Goal: Transaction & Acquisition: Purchase product/service

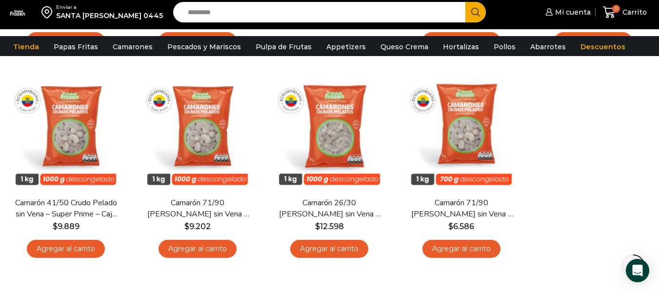
scroll to position [287, 0]
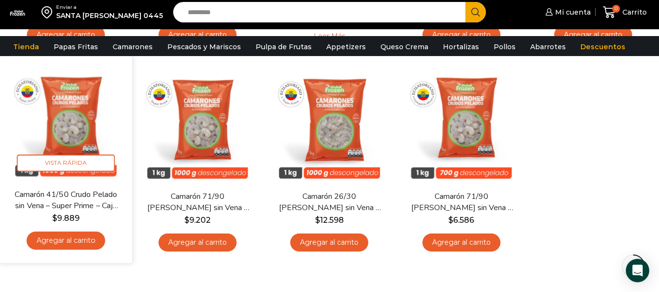
click at [75, 241] on link "Agregar al carrito" at bounding box center [66, 241] width 79 height 18
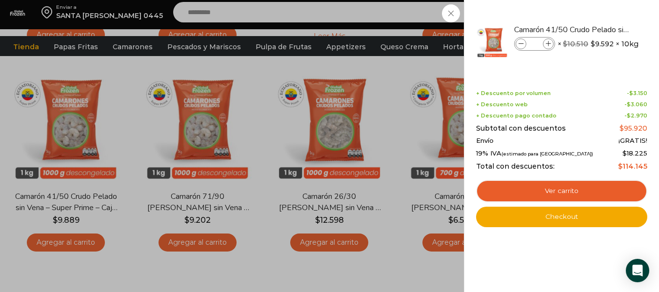
click at [601, 16] on div "1 Carrito 1 1 Shopping Cart *" at bounding box center [625, 12] width 49 height 23
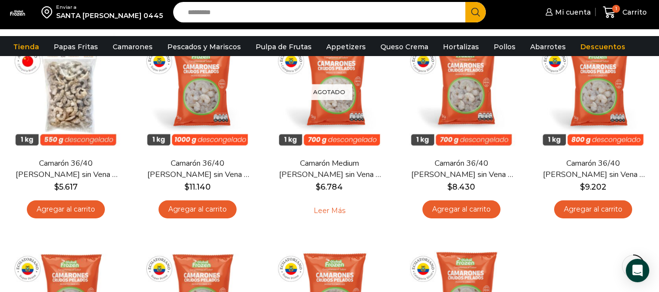
scroll to position [80, 0]
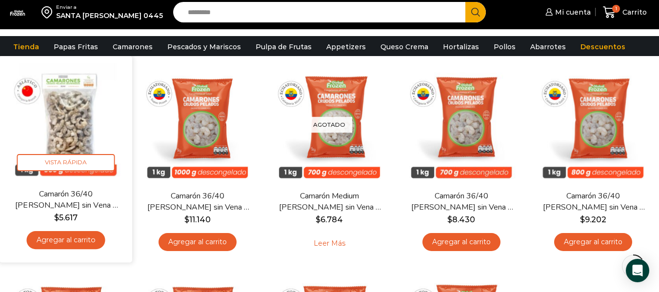
click at [77, 242] on link "Agregar al carrito" at bounding box center [66, 240] width 79 height 18
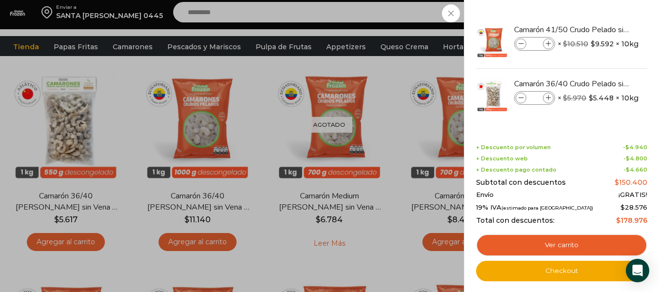
click at [601, 16] on div "2 Carrito 2 2 Shopping Cart *" at bounding box center [625, 12] width 49 height 23
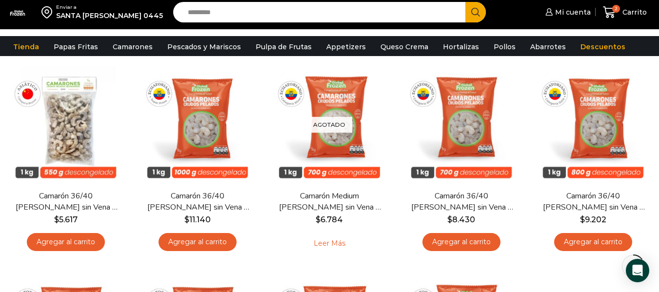
click at [366, 18] on input "Search input" at bounding box center [322, 12] width 278 height 20
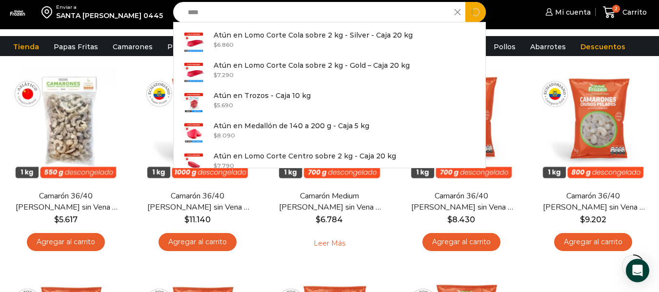
type input "****"
click at [466, 2] on button "Search" at bounding box center [476, 12] width 20 height 20
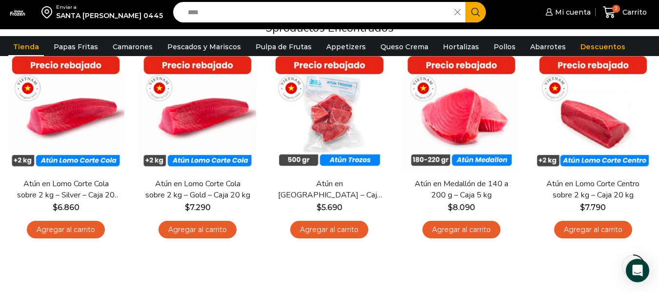
scroll to position [124, 0]
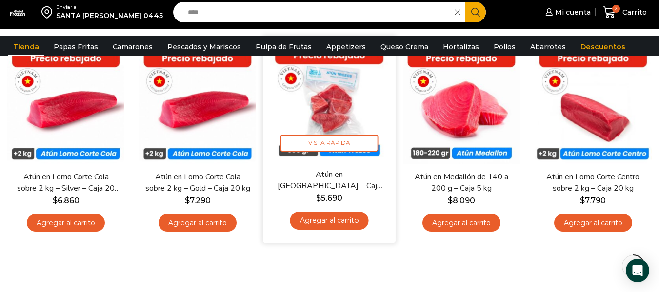
click at [324, 217] on link "Agregar al carrito" at bounding box center [329, 221] width 79 height 18
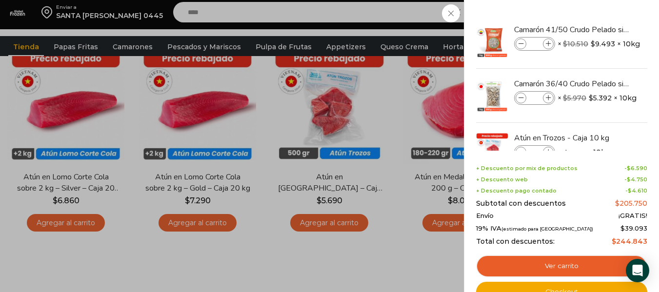
click at [601, 12] on div "3 [GEOGRAPHIC_DATA] 3 3 Shopping Cart *" at bounding box center [625, 12] width 49 height 23
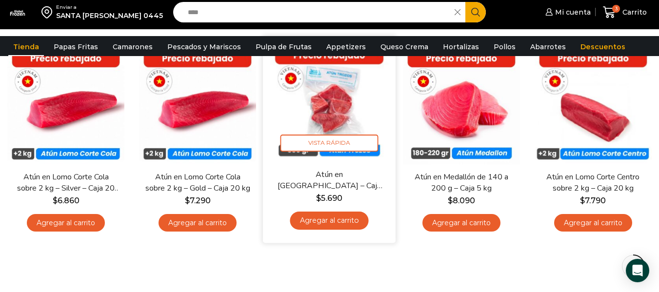
click at [346, 224] on link "Agregar al carrito" at bounding box center [329, 221] width 79 height 18
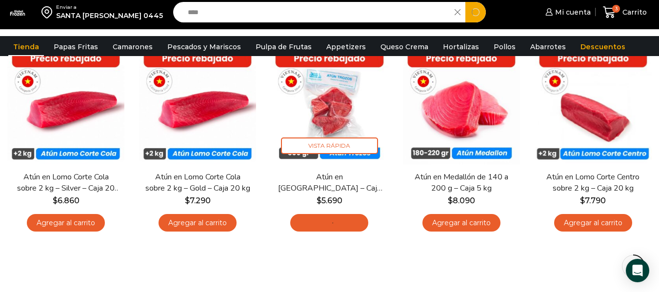
click at [344, 19] on input "****" at bounding box center [316, 12] width 267 height 20
click at [601, 19] on div "3 Carrito 3 3 Shopping Cart *" at bounding box center [625, 12] width 49 height 23
click at [344, 19] on input "****" at bounding box center [316, 12] width 267 height 20
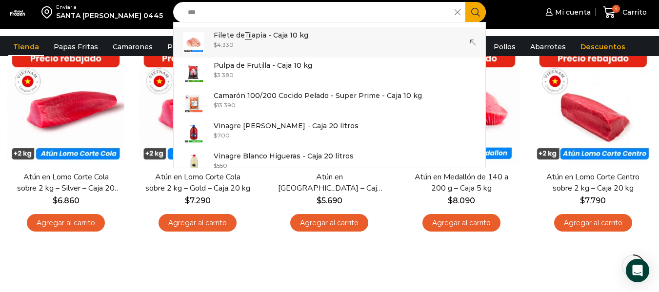
type input "***"
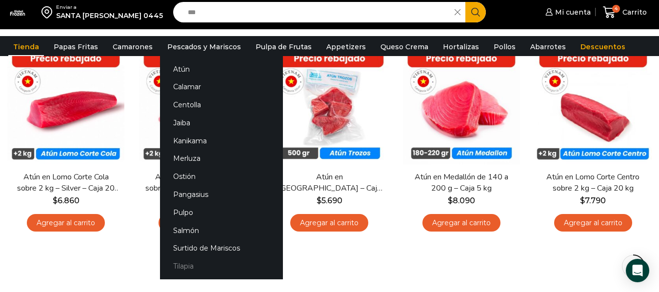
click at [189, 265] on link "Tilapia" at bounding box center [221, 267] width 123 height 18
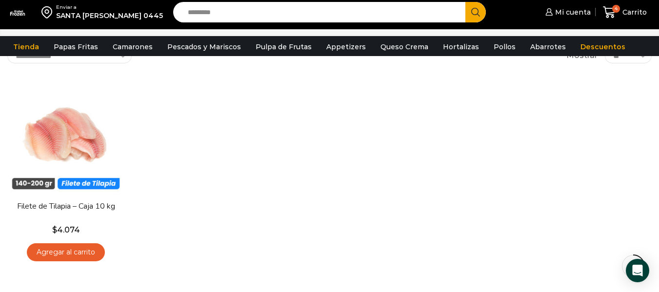
scroll to position [65, 0]
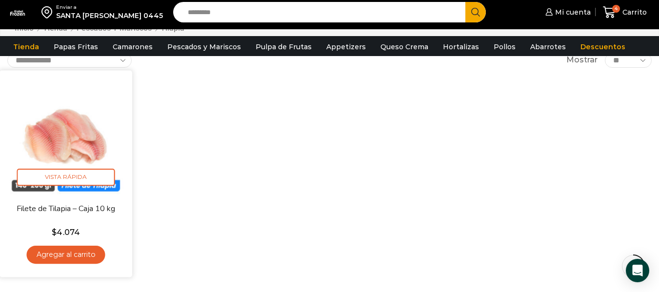
click at [93, 254] on link "Agregar al carrito" at bounding box center [66, 255] width 79 height 18
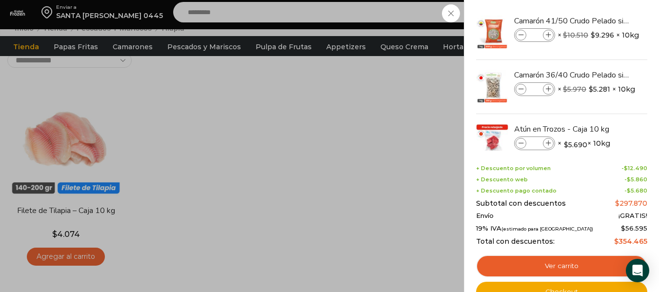
scroll to position [6, 0]
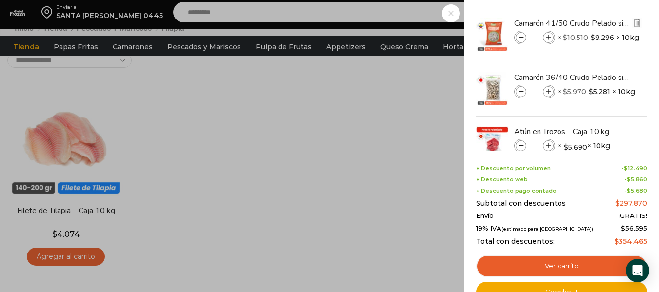
click at [549, 37] on icon at bounding box center [548, 37] width 5 height 5
type input "*"
click at [551, 92] on icon at bounding box center [548, 91] width 5 height 5
type input "*"
click at [549, 35] on icon at bounding box center [548, 37] width 5 height 5
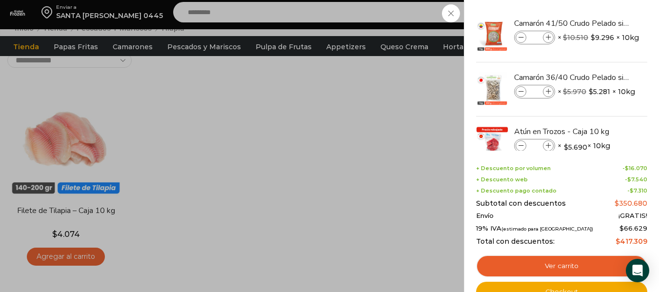
type input "*"
click at [549, 38] on icon at bounding box center [548, 37] width 5 height 5
type input "*"
click at [551, 89] on span at bounding box center [548, 91] width 11 height 11
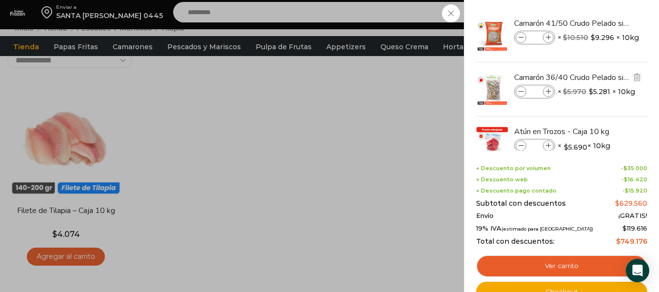
type input "*"
click at [521, 143] on icon at bounding box center [521, 145] width 5 height 5
type input "*"
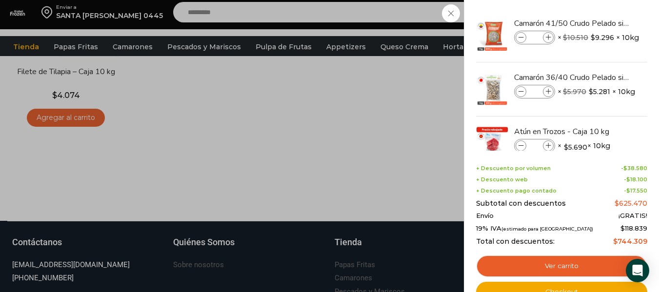
scroll to position [208, 0]
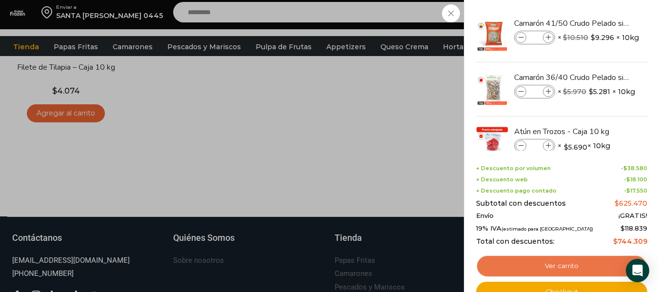
click at [583, 261] on link "Ver carrito" at bounding box center [561, 266] width 171 height 22
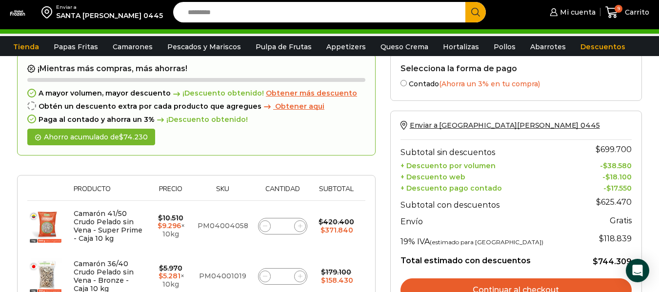
scroll to position [28, 0]
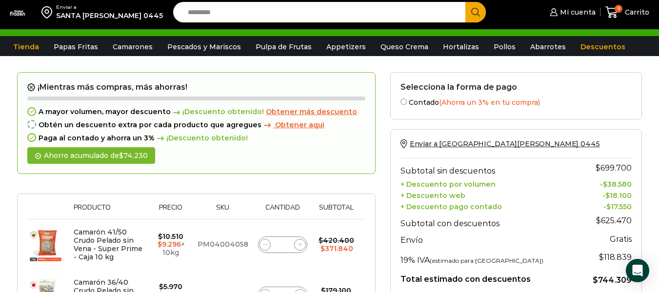
click at [417, 11] on input "Search input" at bounding box center [322, 12] width 278 height 20
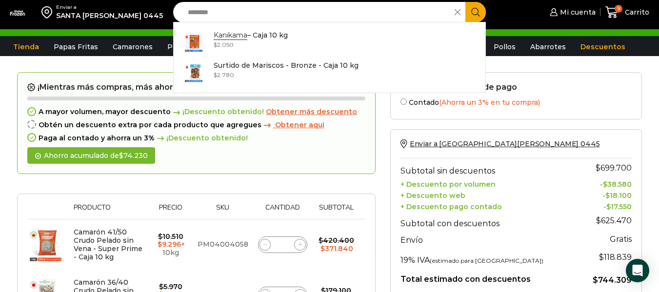
type input "********"
click at [471, 13] on icon "Search button" at bounding box center [475, 12] width 9 height 9
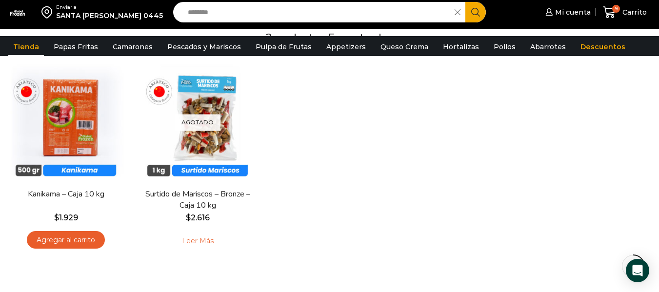
scroll to position [116, 0]
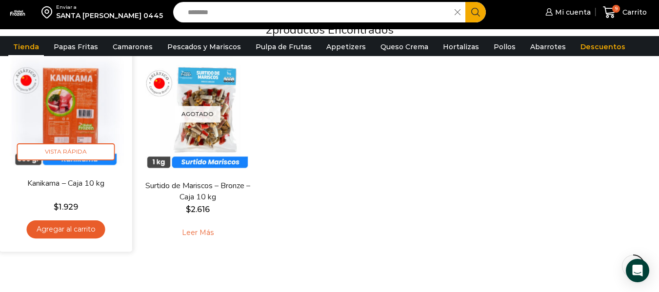
click at [70, 225] on link "Agregar al carrito" at bounding box center [66, 230] width 79 height 18
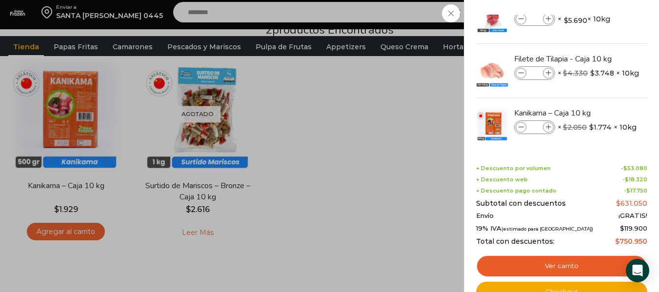
scroll to position [142, 0]
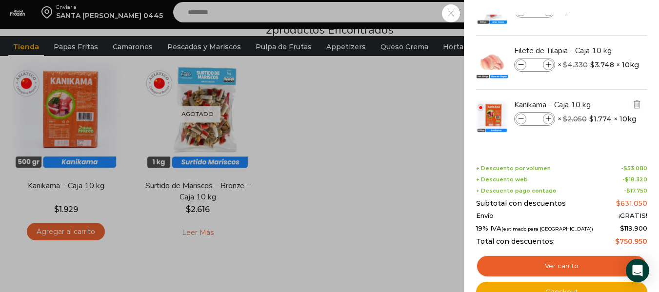
click at [548, 118] on icon at bounding box center [548, 119] width 5 height 5
type input "*"
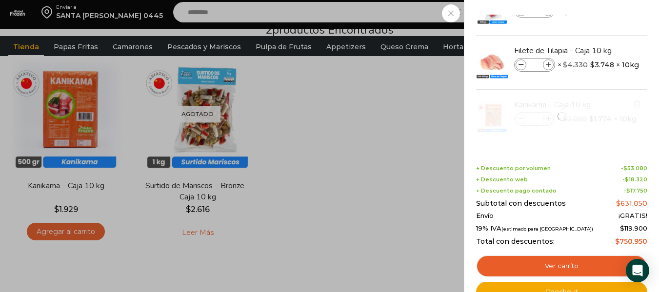
click at [548, 118] on div at bounding box center [561, 117] width 173 height 54
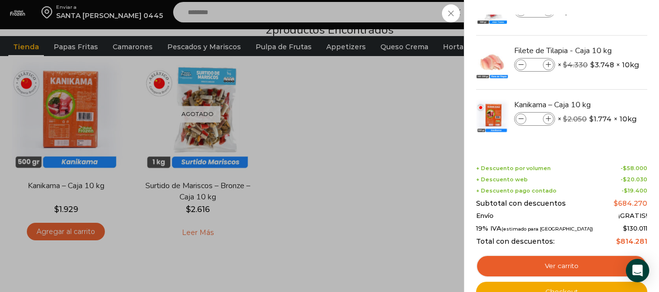
click at [548, 118] on icon at bounding box center [548, 119] width 5 height 5
type input "*"
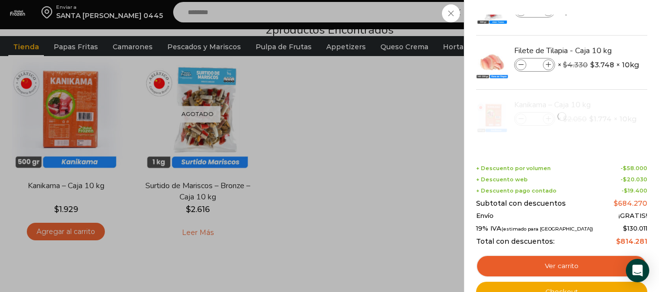
click at [548, 118] on div at bounding box center [561, 117] width 173 height 54
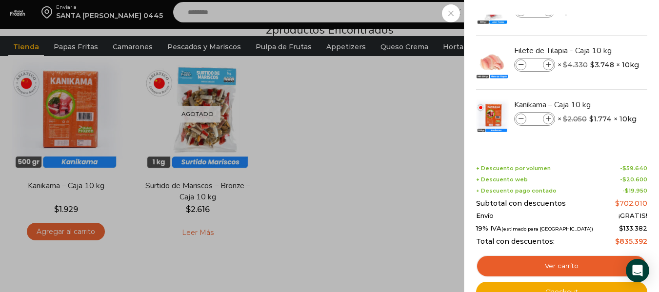
click at [548, 118] on icon at bounding box center [548, 119] width 5 height 5
type input "*"
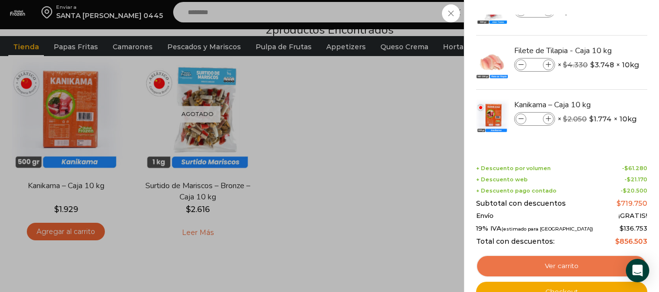
click at [566, 262] on link "Ver carrito" at bounding box center [561, 266] width 171 height 22
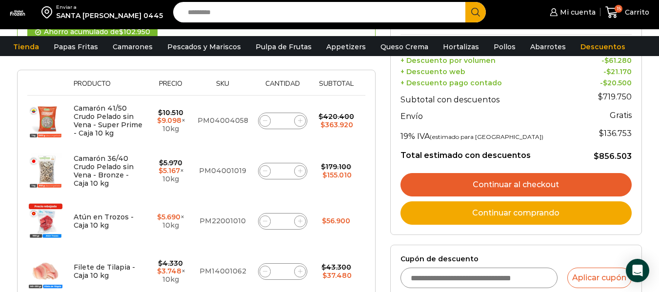
scroll to position [154, 0]
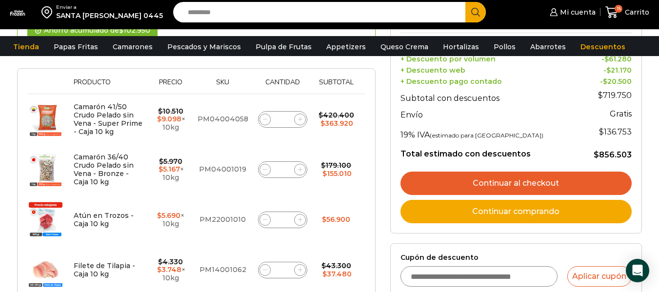
drag, startPoint x: 663, startPoint y: 88, endPoint x: 663, endPoint y: 135, distance: 46.4
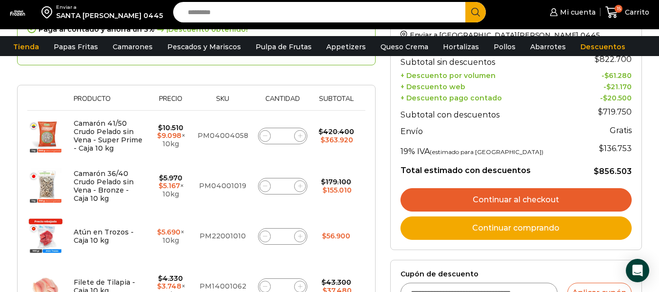
scroll to position [139, 0]
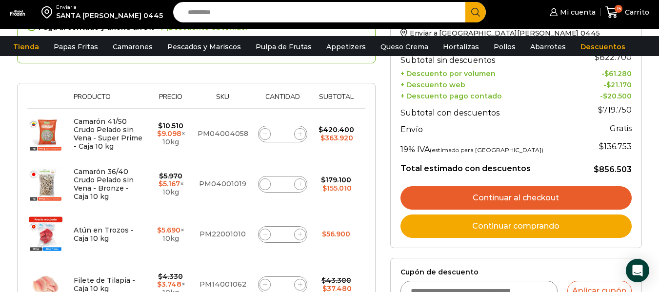
click at [297, 185] on span at bounding box center [300, 185] width 12 height 12
type input "*"
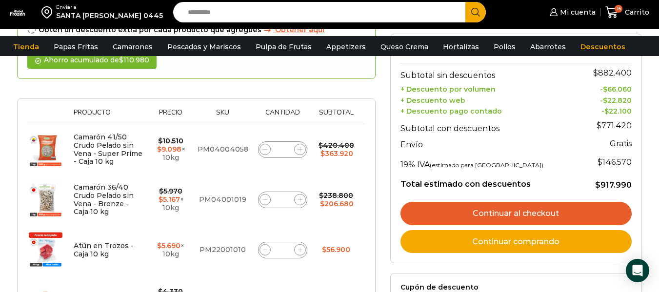
scroll to position [158, 0]
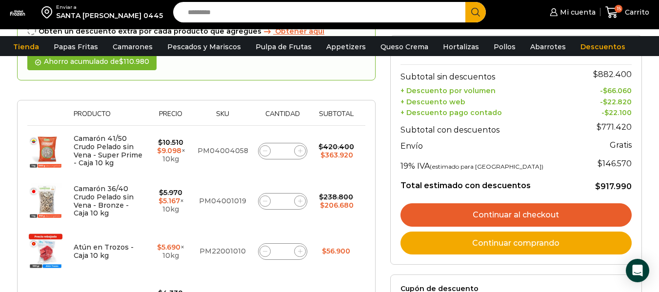
click at [264, 148] on span at bounding box center [266, 151] width 12 height 12
type input "*"
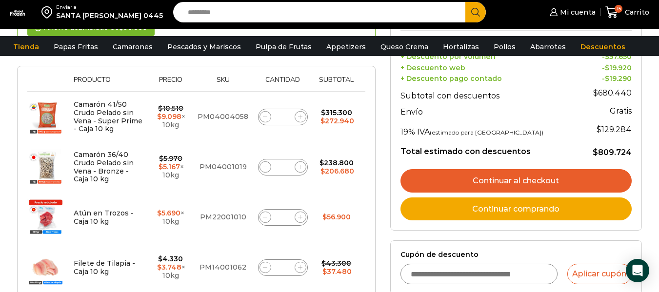
scroll to position [203, 0]
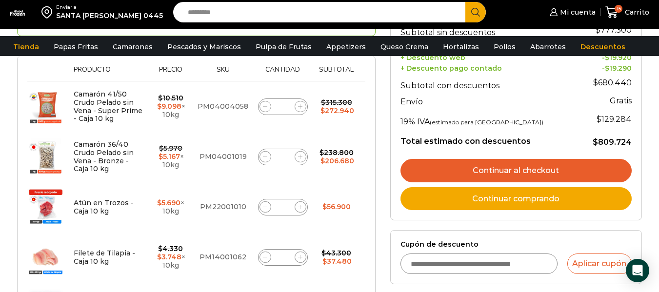
click at [265, 105] on icon at bounding box center [265, 106] width 4 height 4
type input "*"
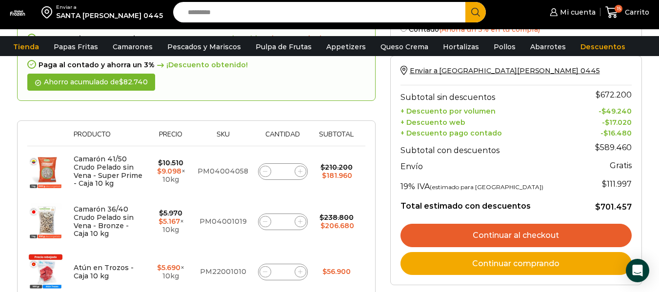
scroll to position [130, 0]
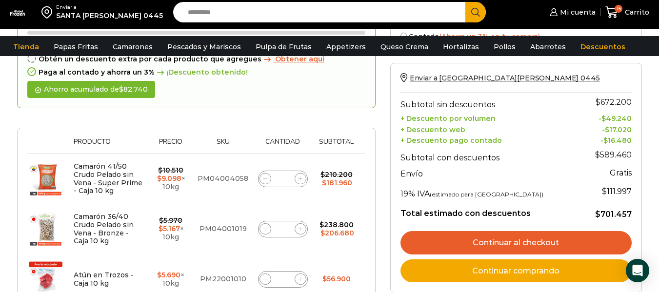
click at [261, 179] on span at bounding box center [266, 179] width 12 height 12
type input "*"
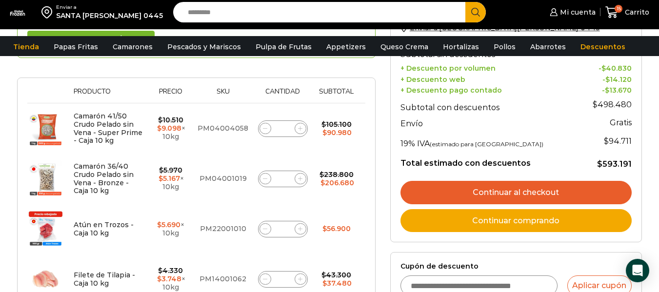
scroll to position [191, 0]
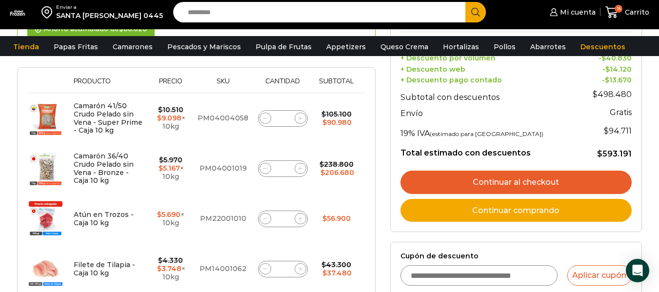
click at [300, 169] on icon at bounding box center [300, 168] width 4 height 4
type input "*"
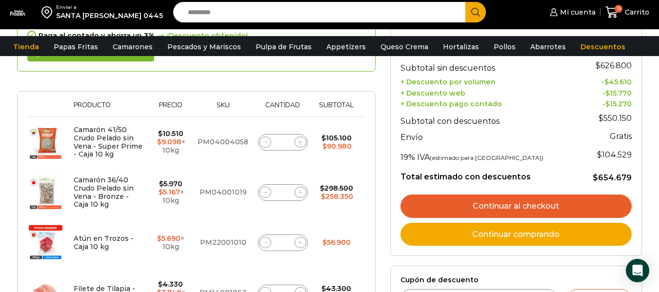
scroll to position [168, 0]
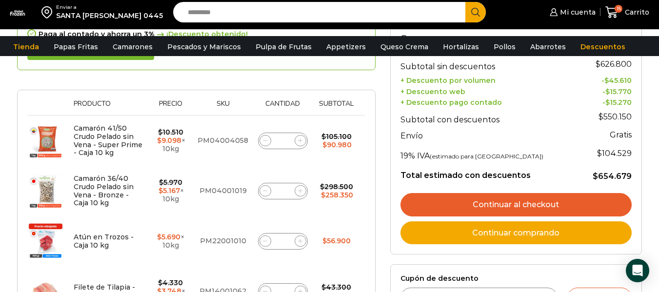
click at [300, 193] on icon at bounding box center [300, 191] width 4 height 4
type input "*"
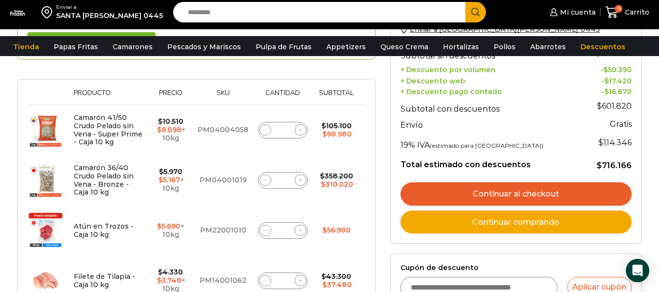
scroll to position [184, 0]
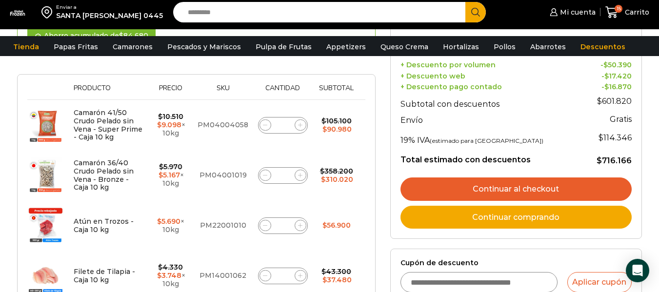
click at [265, 123] on icon at bounding box center [265, 125] width 4 height 4
type input "*"
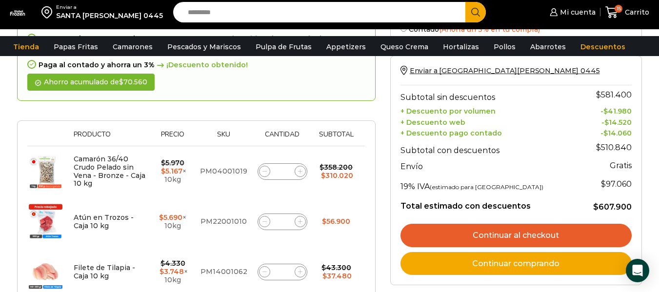
scroll to position [154, 0]
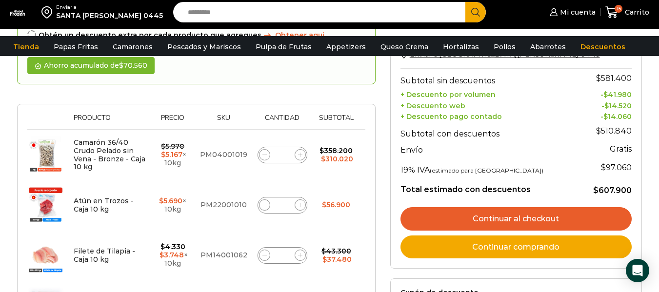
click at [542, 218] on link "Continuar al checkout" at bounding box center [516, 218] width 231 height 23
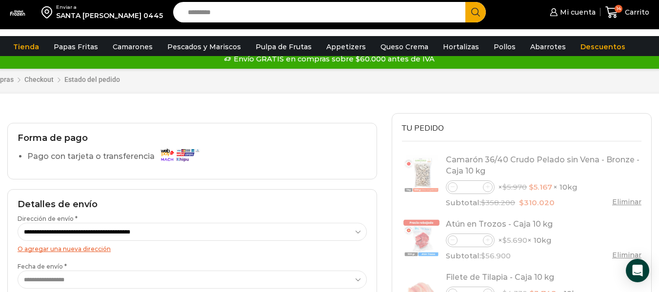
select select "*"
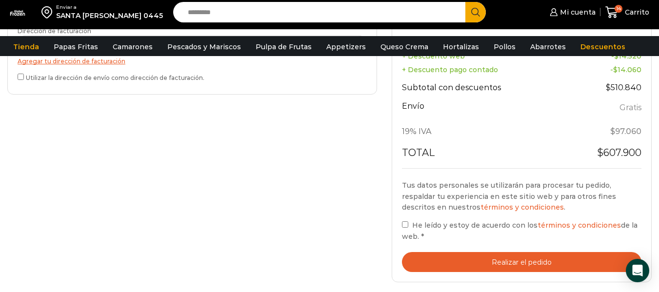
scroll to position [426, 0]
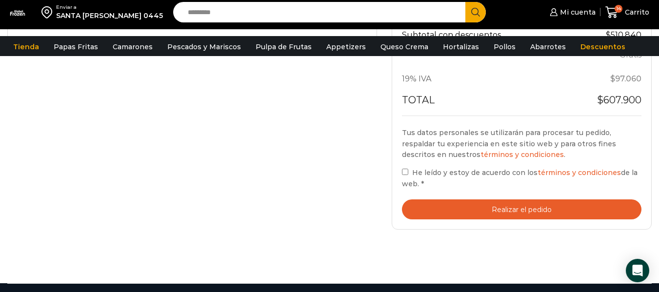
click at [483, 208] on button "Realizar el pedido" at bounding box center [522, 210] width 240 height 20
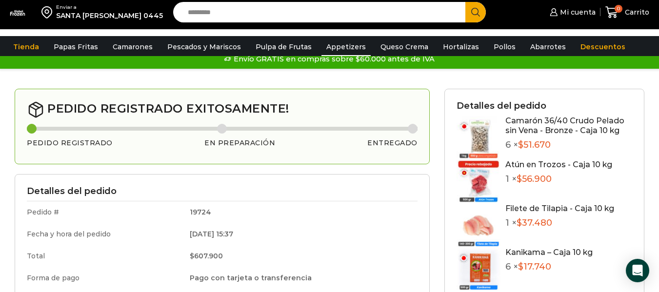
click at [334, 50] on link "Appetizers" at bounding box center [346, 47] width 49 height 19
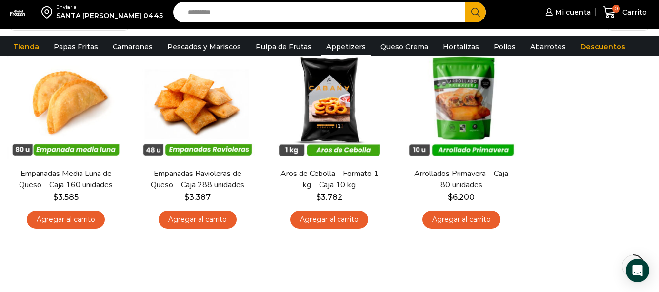
scroll to position [87, 0]
